Goal: Information Seeking & Learning: Learn about a topic

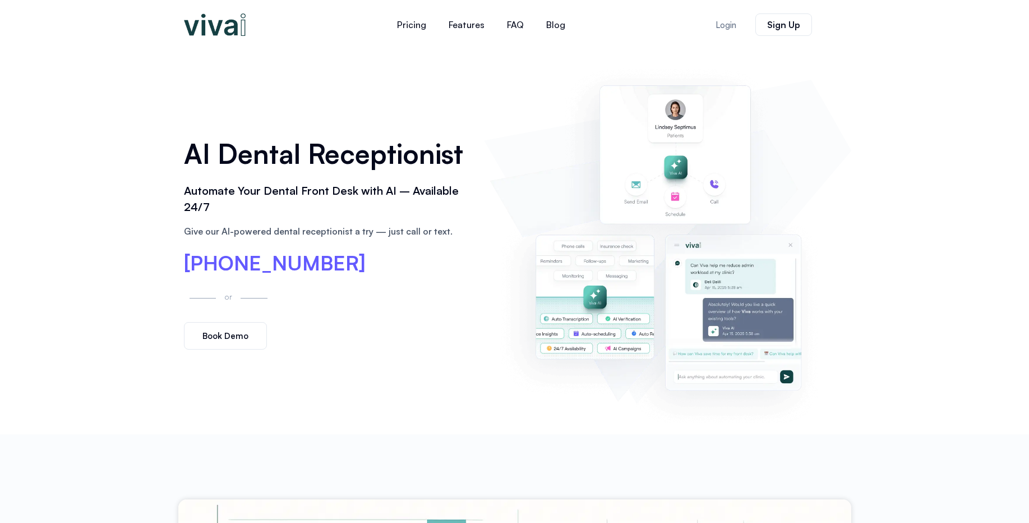
click at [313, 150] on h1 "AI Dental Receptionist" at bounding box center [328, 153] width 289 height 39
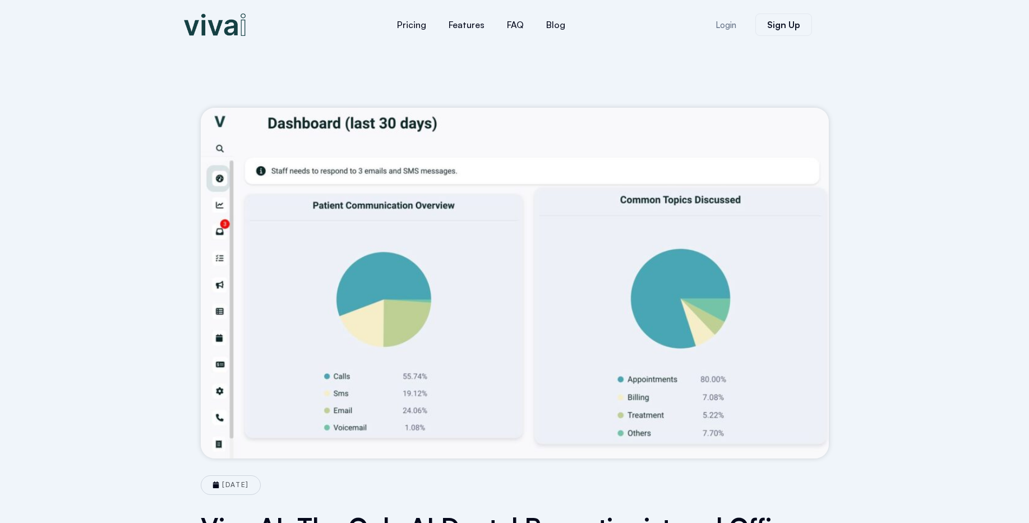
click at [224, 31] on img at bounding box center [215, 24] width 62 height 22
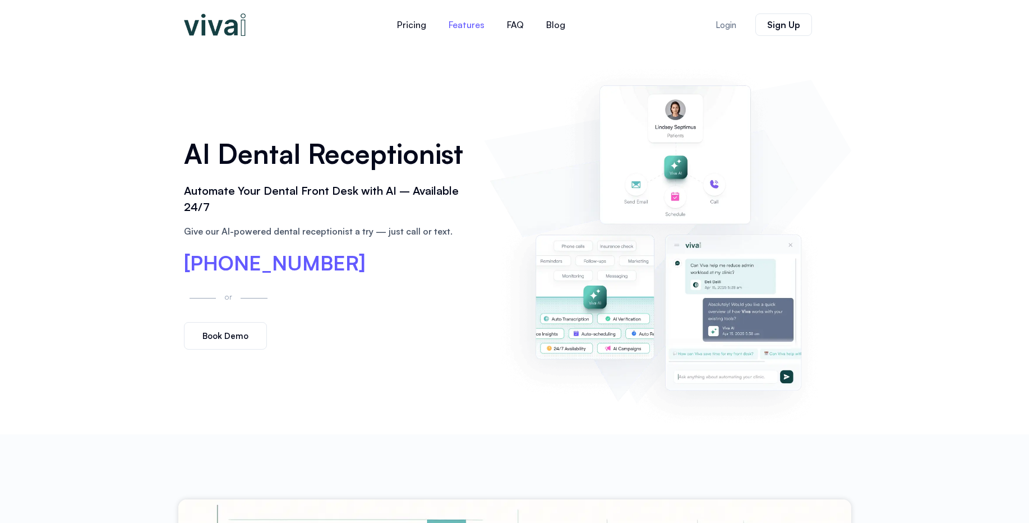
click at [479, 27] on link "Features" at bounding box center [466, 24] width 58 height 27
click at [550, 22] on link "Blog" at bounding box center [555, 24] width 41 height 27
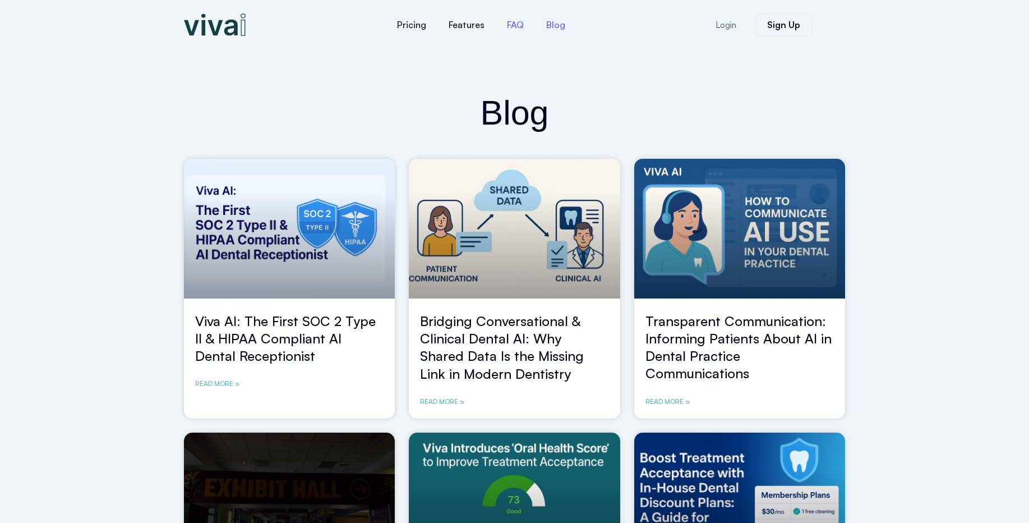
click at [512, 27] on link "FAQ" at bounding box center [515, 24] width 39 height 27
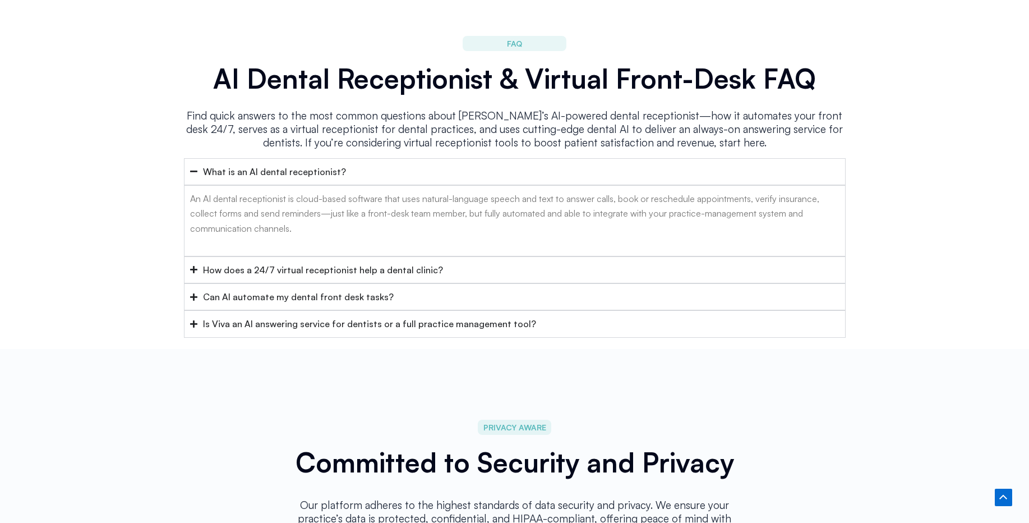
scroll to position [4481, 0]
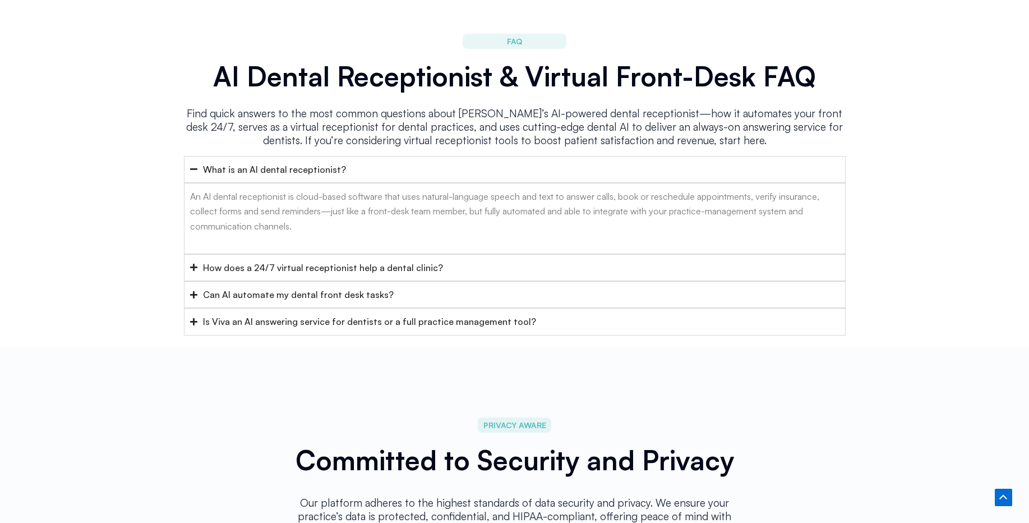
click at [423, 254] on summary "How does a 24/7 virtual receptionist help a dental clinic?" at bounding box center [515, 267] width 662 height 27
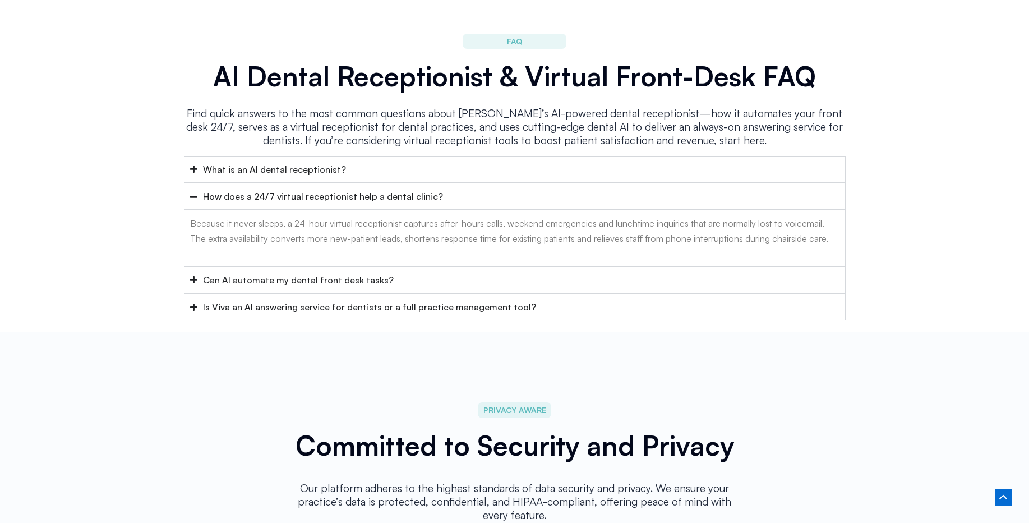
click at [421, 266] on summary "Can AI automate my dental front desk tasks?" at bounding box center [515, 279] width 662 height 27
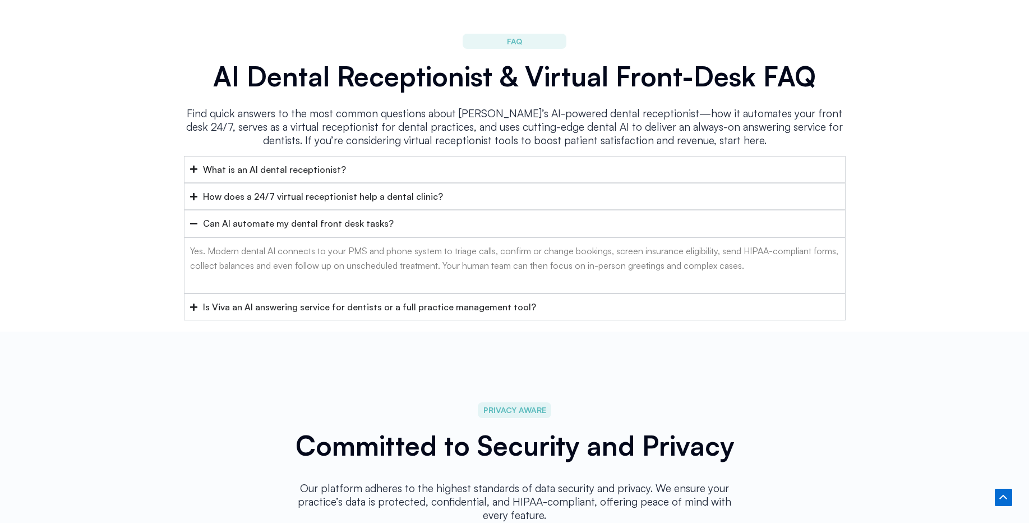
click at [437, 299] on div "Is Viva an AI answering service for dentists or a full practice management tool?" at bounding box center [369, 306] width 333 height 15
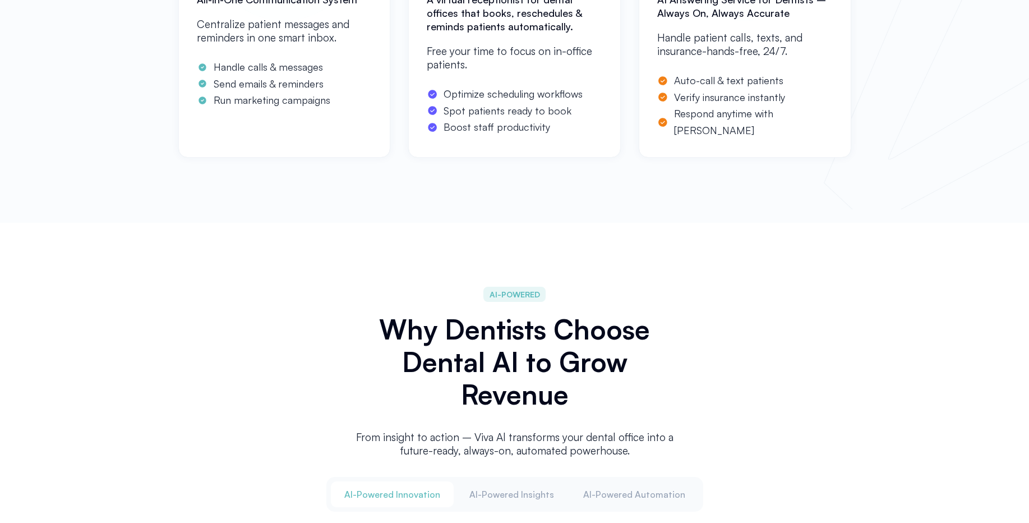
scroll to position [0, 0]
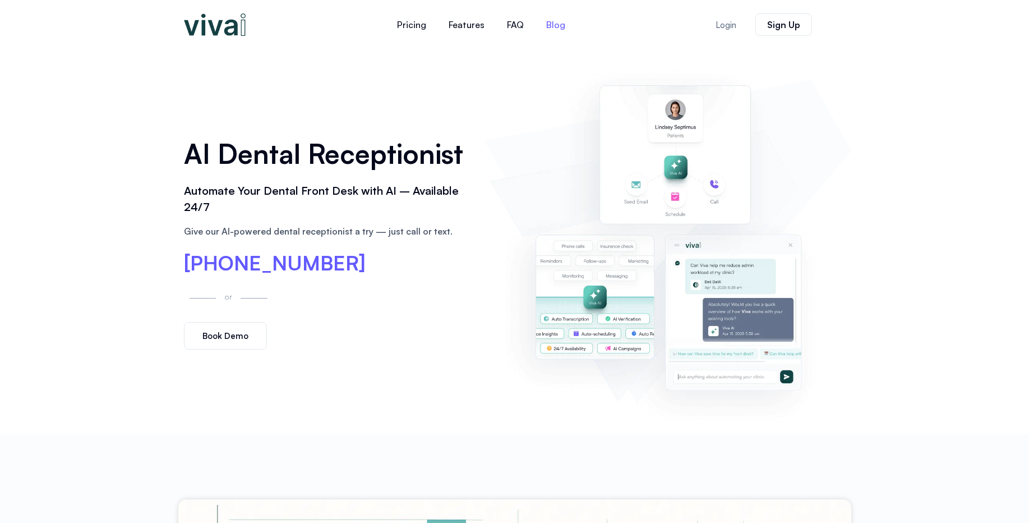
click at [554, 21] on link "Blog" at bounding box center [555, 24] width 41 height 27
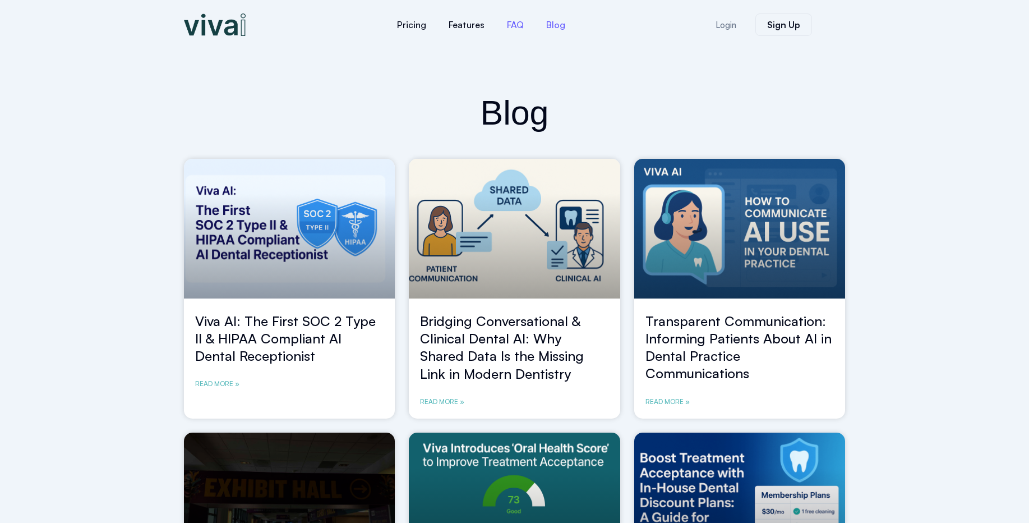
click at [508, 17] on link "FAQ" at bounding box center [515, 24] width 39 height 27
